Goal: Consume media (video, audio)

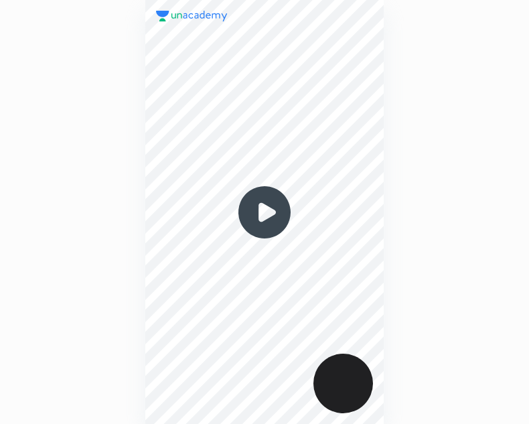
scroll to position [424, 315]
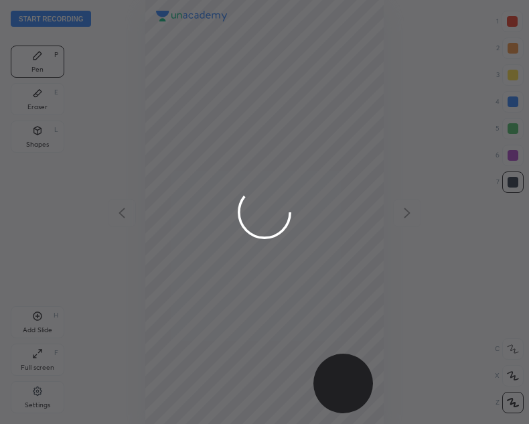
scroll to position [424, 315]
